Goal: Task Accomplishment & Management: Manage account settings

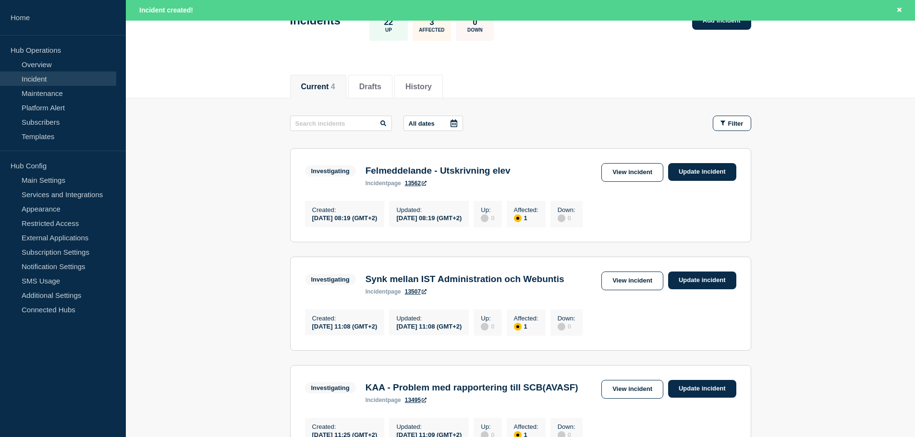
scroll to position [96, 0]
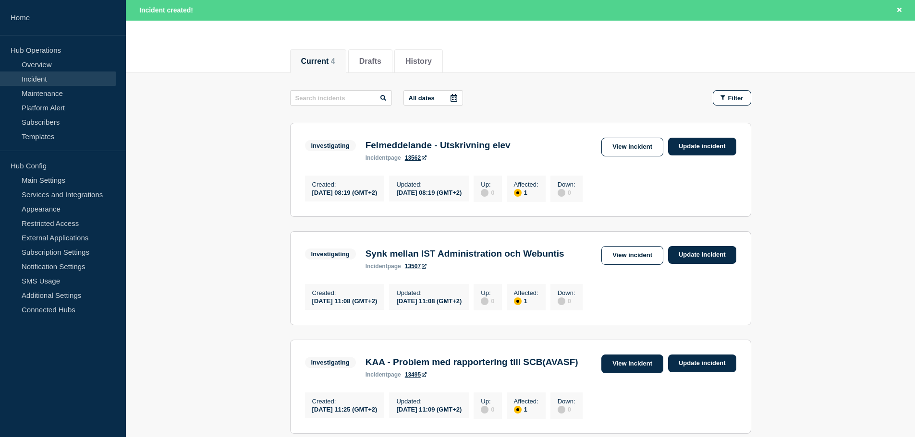
click at [615, 371] on link "View incident" at bounding box center [632, 364] width 62 height 19
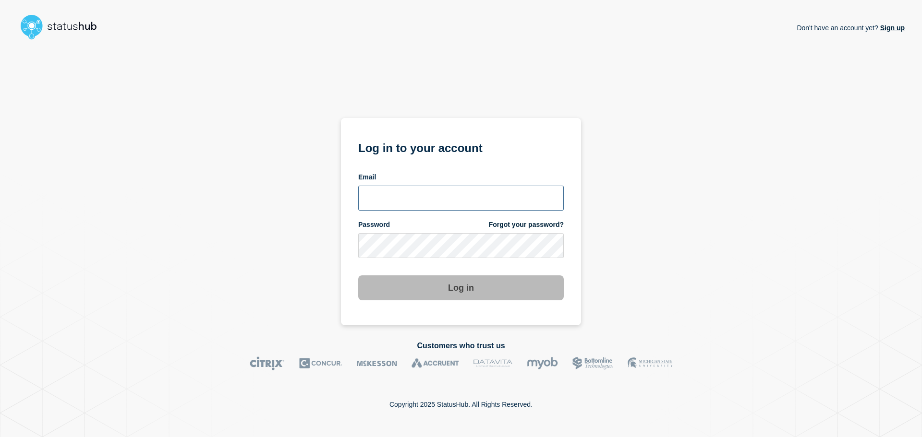
type input "amra.eljami@ist.com"
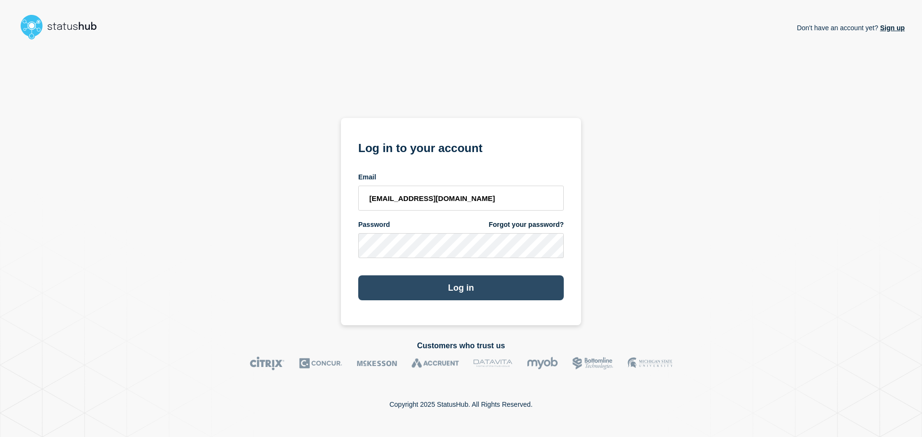
click at [426, 286] on button "Log in" at bounding box center [461, 288] width 206 height 25
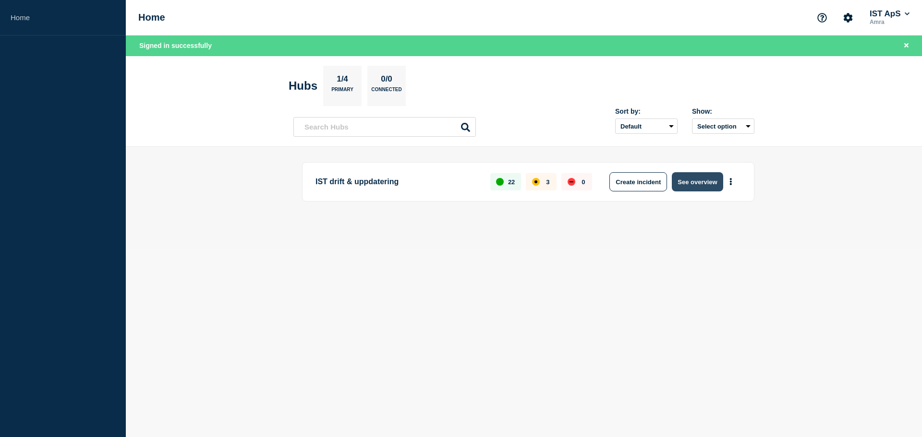
click at [690, 180] on button "See overview" at bounding box center [697, 181] width 51 height 19
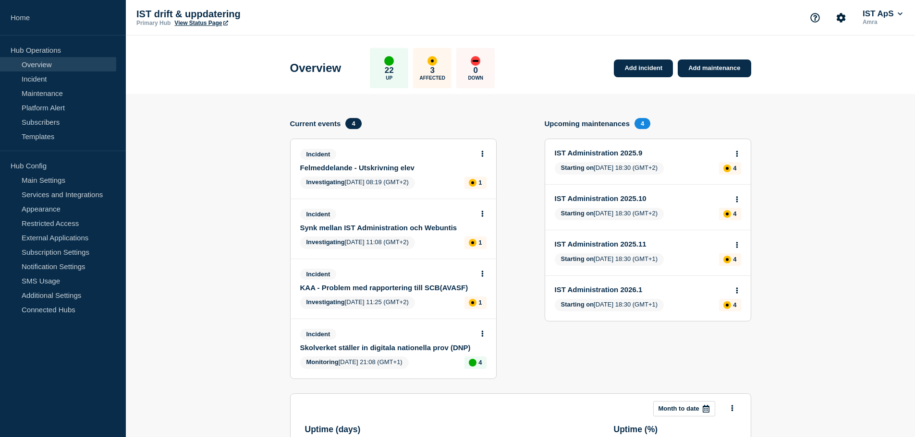
click at [400, 293] on div "Incident KAA - Problem med rapportering till SCB(AVASF) Investigating [DATE] 11…" at bounding box center [393, 289] width 206 height 60
click at [399, 288] on link "KAA - Problem med rapportering till SCB(AVASF)" at bounding box center [386, 288] width 173 height 8
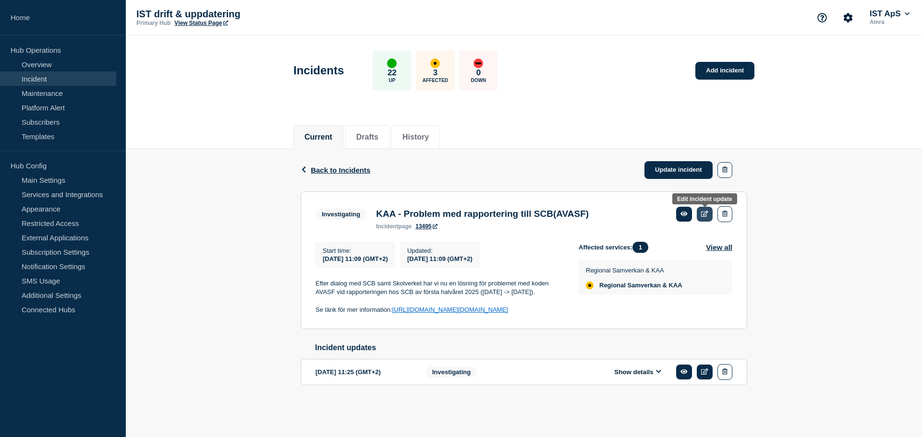
click at [702, 212] on icon at bounding box center [704, 214] width 7 height 6
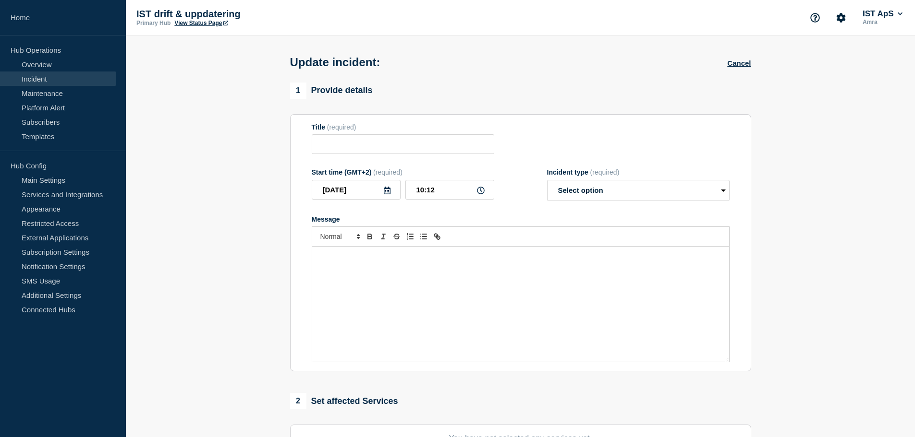
type input "KAA - Problem med rapportering till SCB(AVASF)"
type input "[DATE]"
type input "11:09"
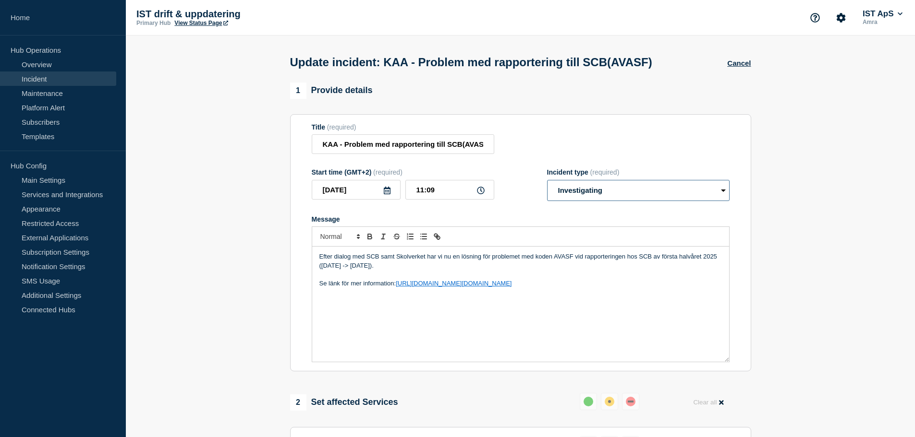
click at [601, 199] on select "Select option Investigating Identified Monitoring Resolved" at bounding box center [638, 190] width 182 height 21
select select "resolved"
click at [547, 182] on select "Select option Investigating Identified Monitoring Resolved" at bounding box center [638, 190] width 182 height 21
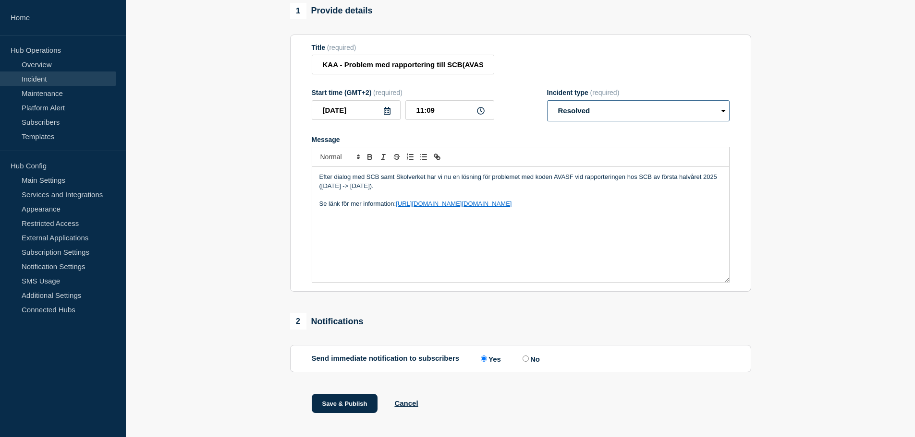
scroll to position [97, 0]
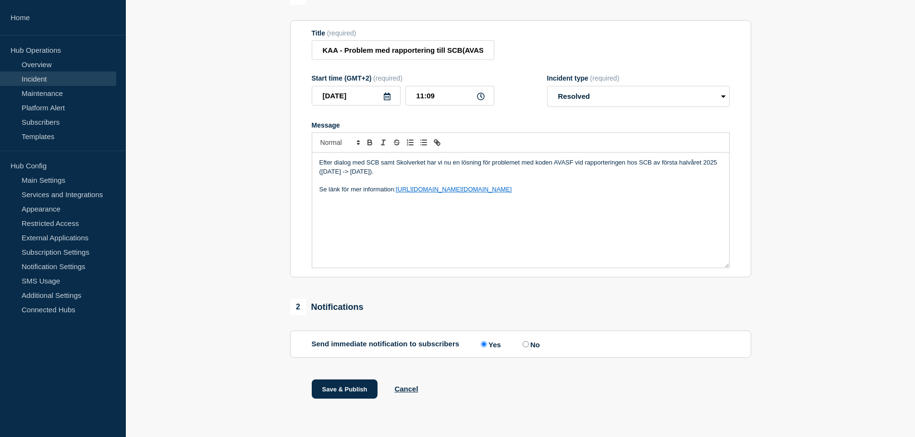
click at [529, 346] on input "No" at bounding box center [525, 344] width 6 height 6
radio input "true"
radio input "false"
click at [344, 394] on button "Save & Publish" at bounding box center [345, 389] width 66 height 19
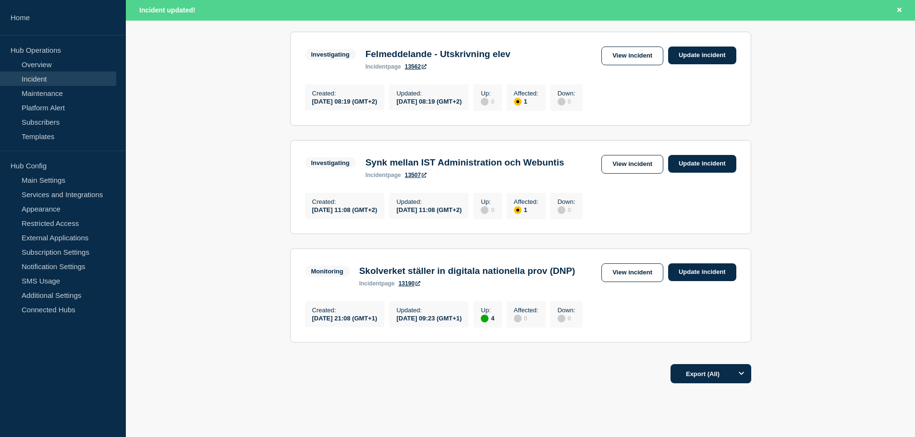
scroll to position [192, 0]
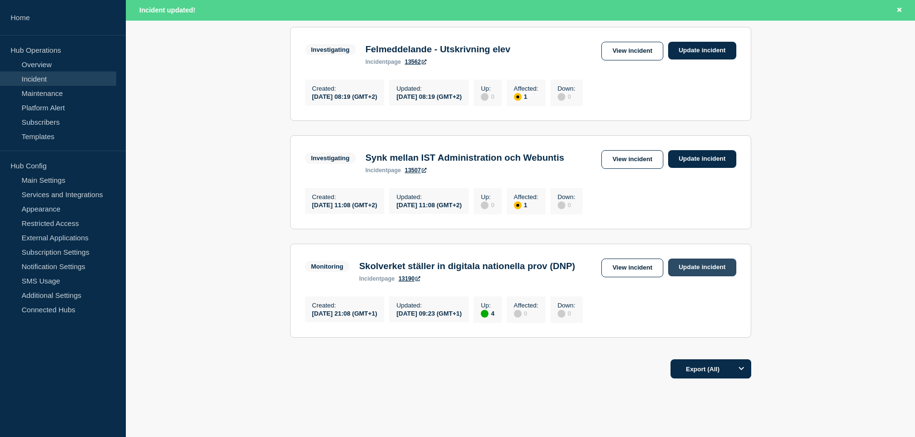
click at [675, 273] on link "Update incident" at bounding box center [702, 268] width 68 height 18
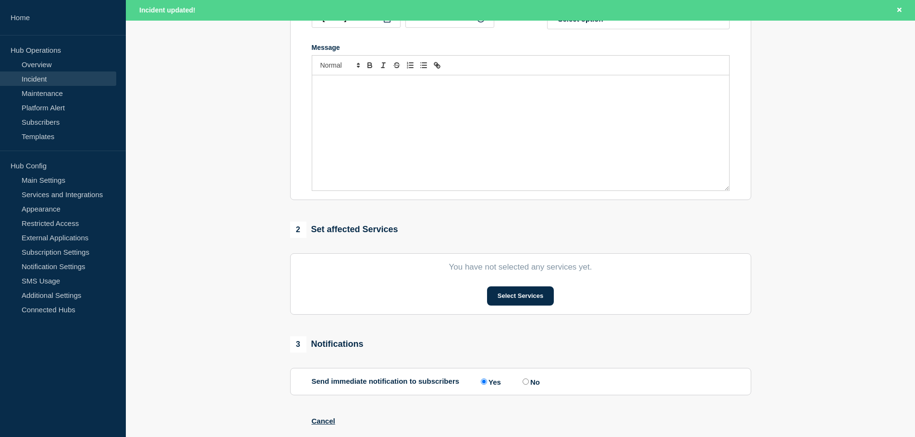
type input "Skolverket ställer in digitala nationella prov (DNP)"
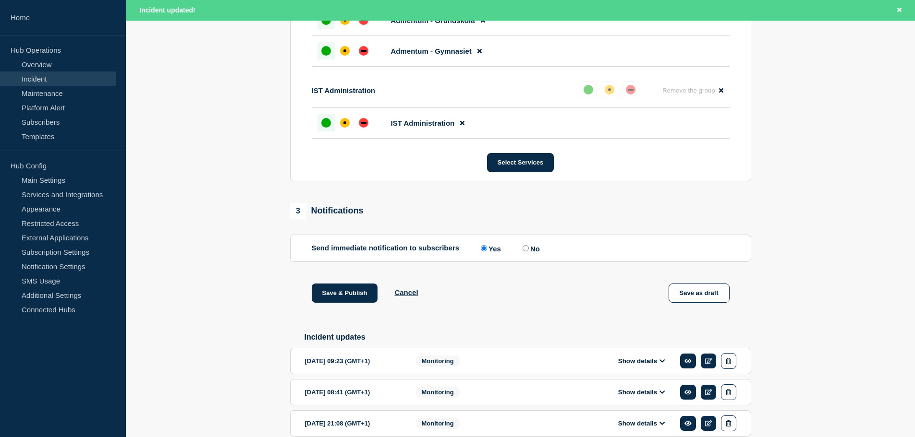
scroll to position [574, 0]
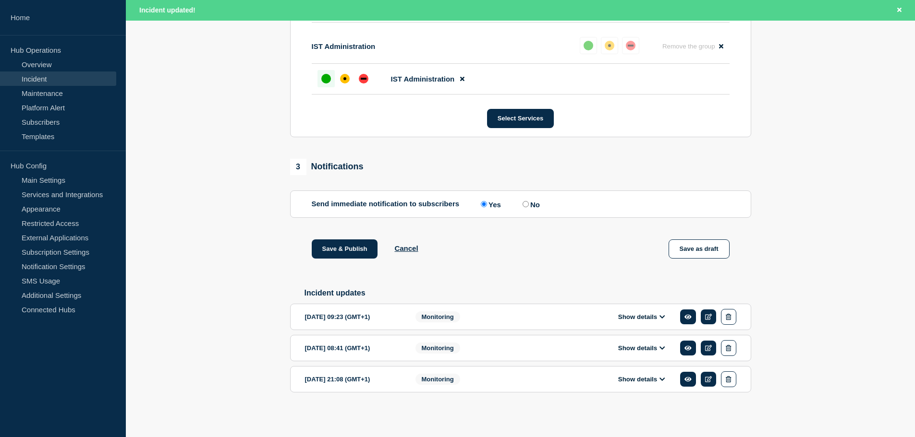
click at [665, 314] on icon at bounding box center [662, 317] width 6 height 6
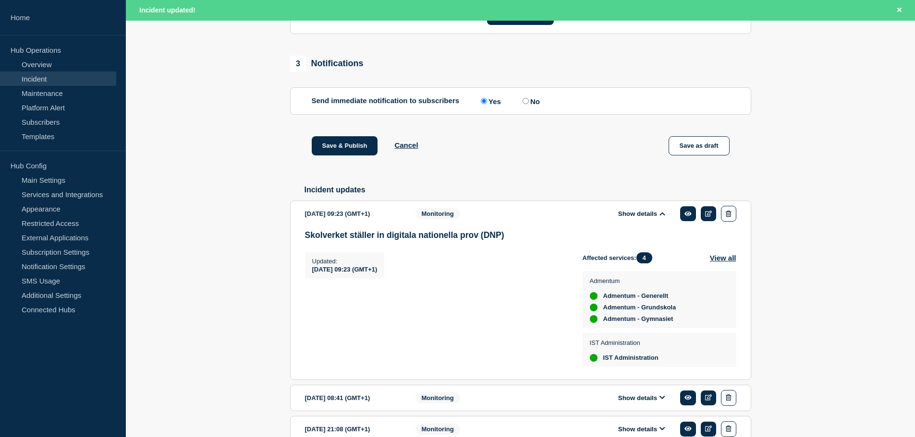
scroll to position [9, 0]
click at [644, 218] on button "Show details" at bounding box center [641, 214] width 53 height 8
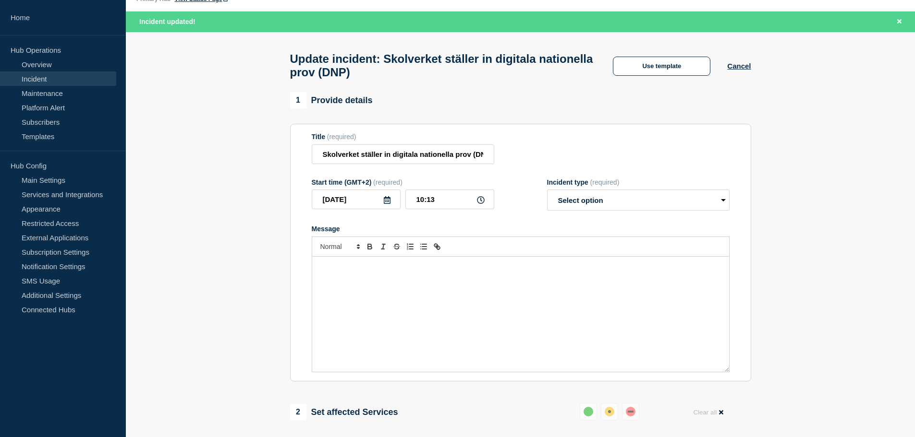
scroll to position [0, 0]
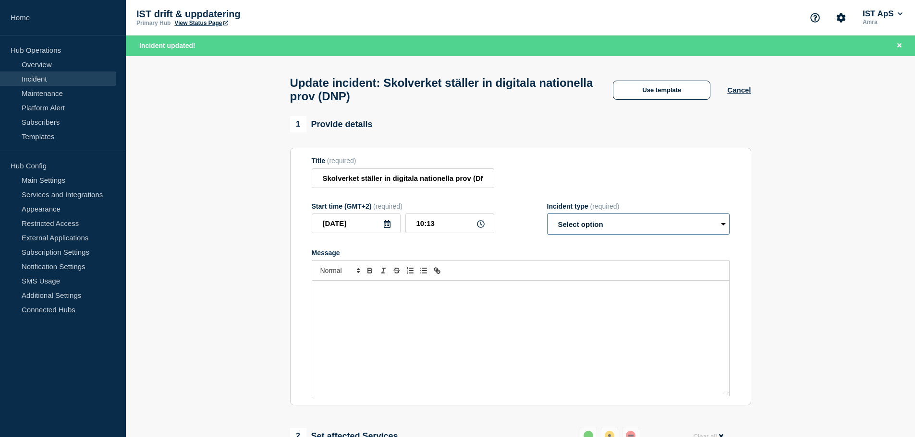
drag, startPoint x: 643, startPoint y: 228, endPoint x: 641, endPoint y: 233, distance: 6.4
click at [643, 228] on select "Select option Investigating Identified Monitoring Resolved" at bounding box center [638, 224] width 182 height 21
select select "resolved"
click at [547, 218] on select "Select option Investigating Identified Monitoring Resolved" at bounding box center [638, 224] width 182 height 21
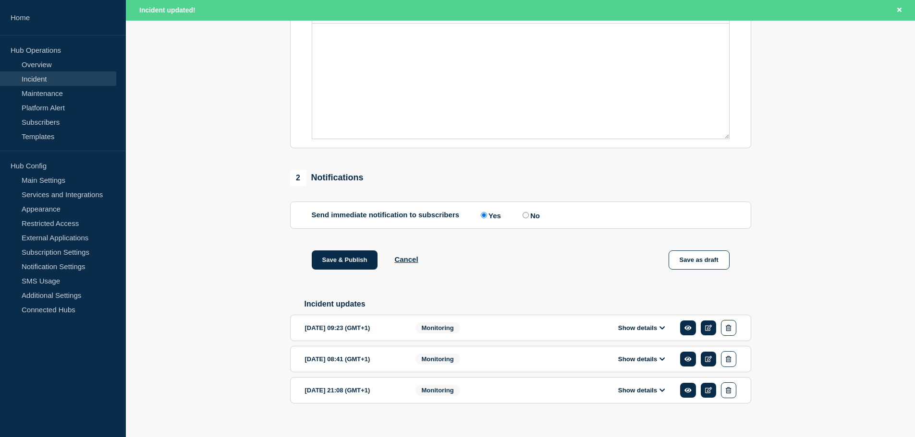
scroll to position [276, 0]
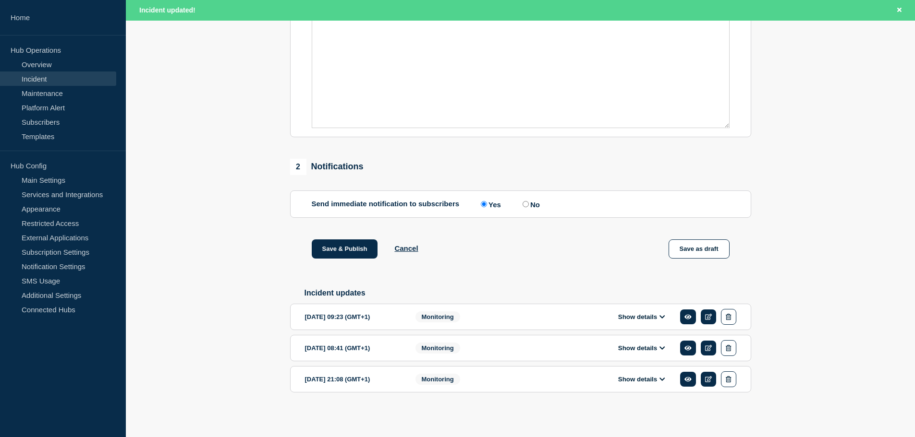
click at [528, 201] on input "No" at bounding box center [525, 204] width 6 height 6
radio input "true"
radio input "false"
click at [351, 249] on button "Save & Publish" at bounding box center [345, 249] width 66 height 19
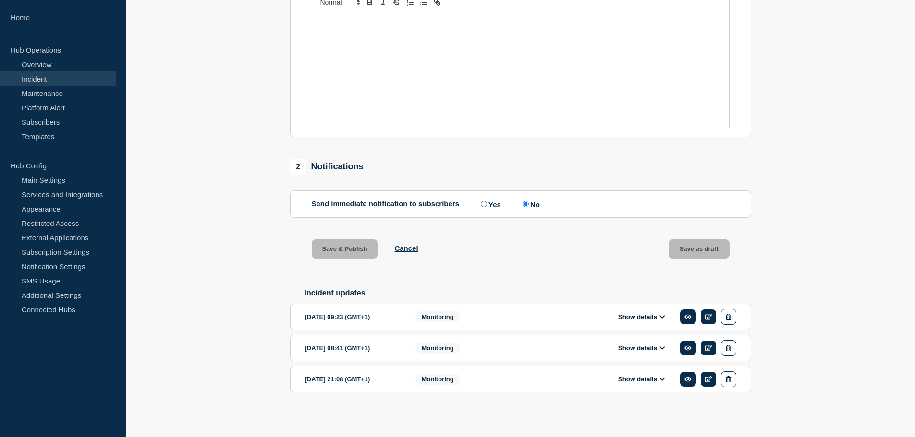
scroll to position [255, 0]
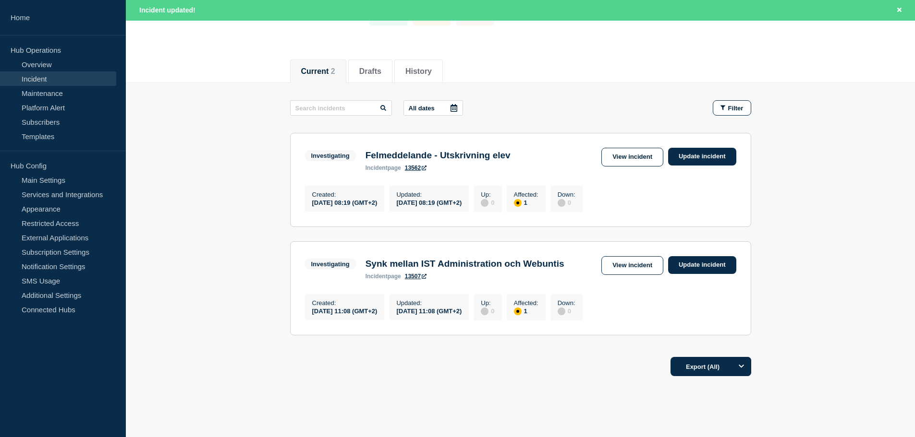
scroll to position [96, 0]
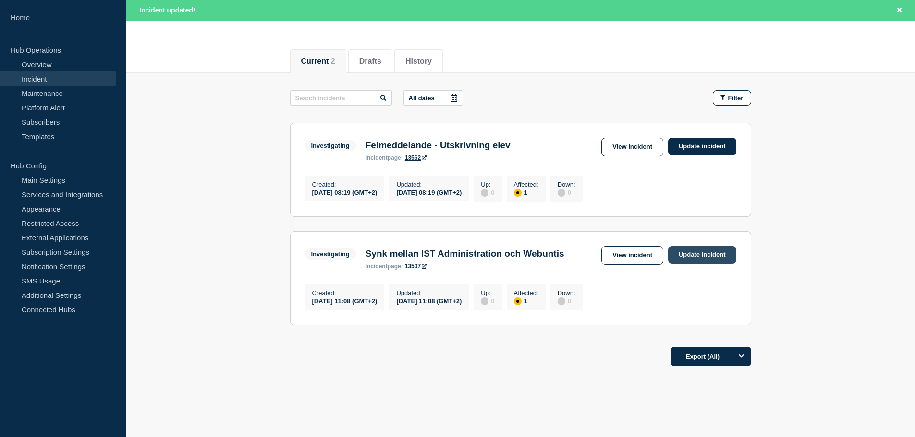
click at [682, 261] on link "Update incident" at bounding box center [702, 255] width 68 height 18
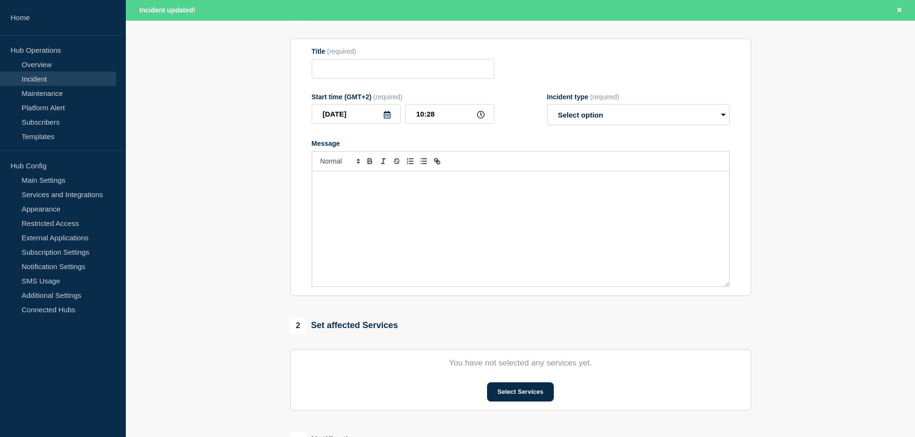
type input "Synk mellan IST Administration och Webuntis"
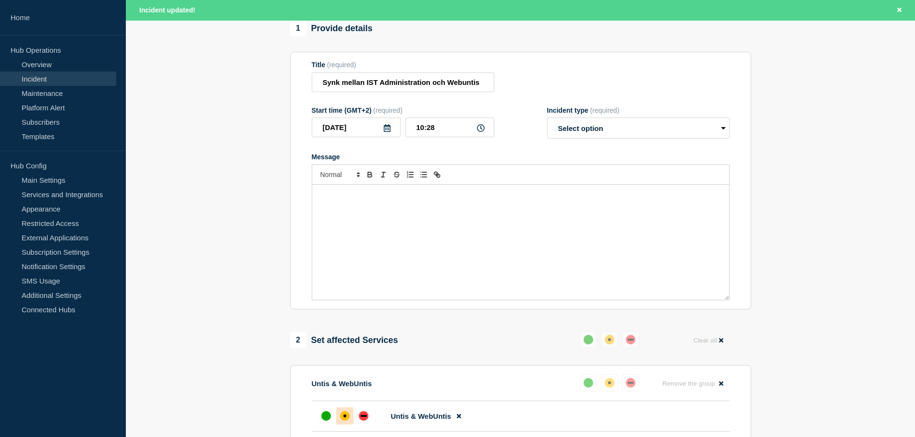
scroll to position [48, 0]
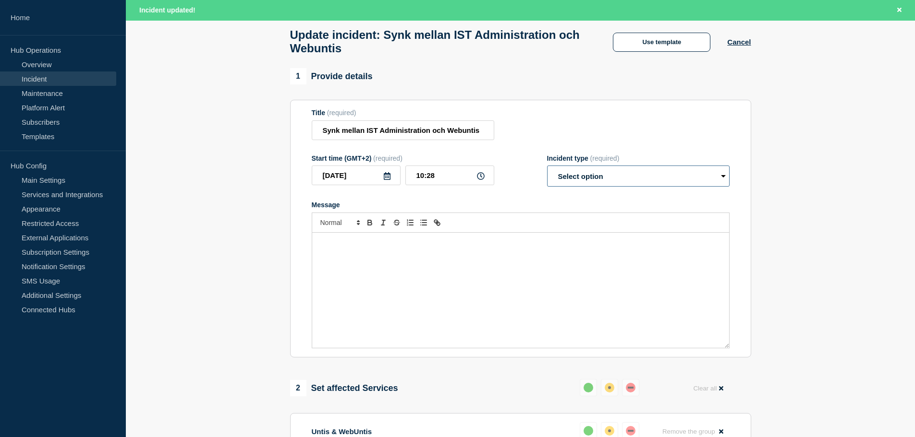
click at [609, 183] on select "Select option Investigating Identified Monitoring Resolved" at bounding box center [638, 176] width 182 height 21
click at [595, 186] on select "Select option Investigating Identified Monitoring Resolved" at bounding box center [638, 176] width 182 height 21
select select "resolved"
click at [547, 170] on select "Select option Investigating Identified Monitoring Resolved" at bounding box center [638, 176] width 182 height 21
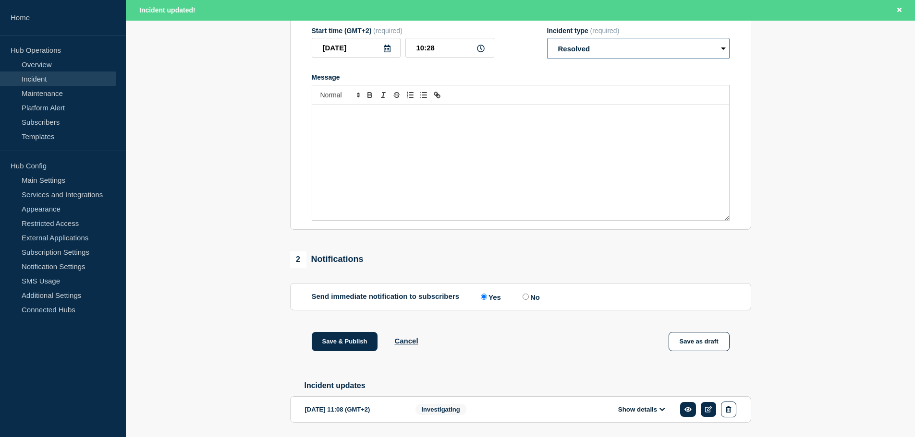
scroll to position [213, 0]
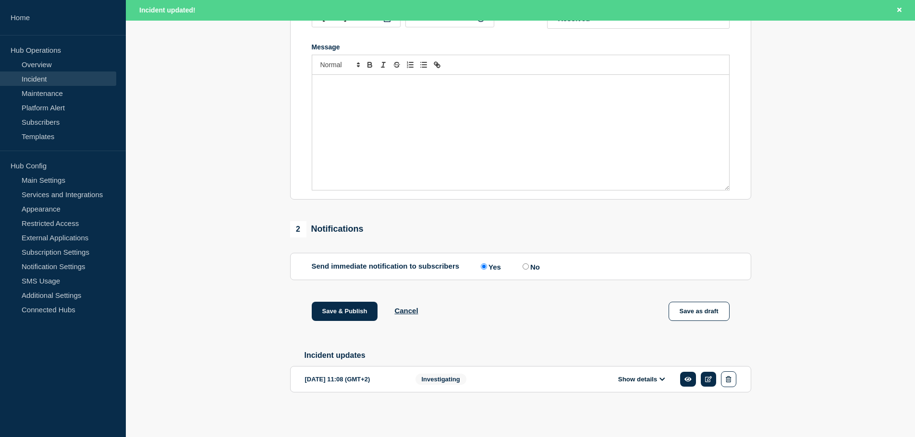
click at [527, 269] on section "Send immediate notification to subscribers Send immediate notification to subsc…" at bounding box center [520, 266] width 461 height 27
click at [527, 266] on input "No" at bounding box center [525, 267] width 6 height 6
radio input "true"
radio input "false"
click at [351, 314] on button "Save & Publish" at bounding box center [345, 311] width 66 height 19
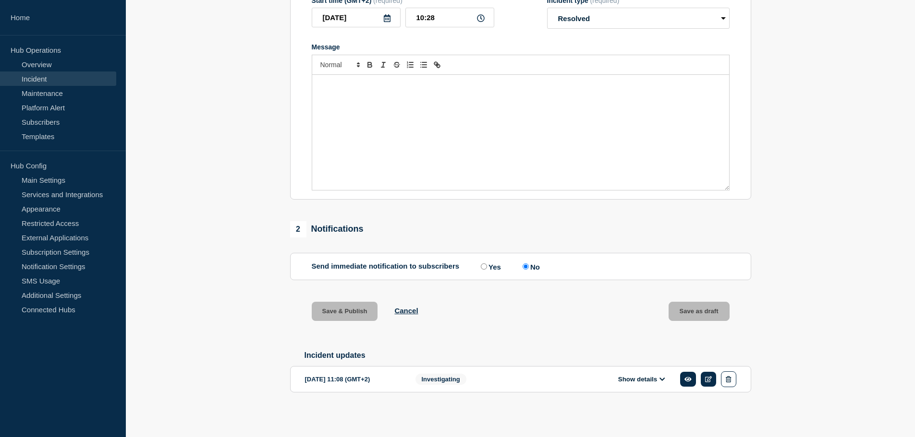
scroll to position [193, 0]
